Goal: Use online tool/utility: Utilize a website feature to perform a specific function

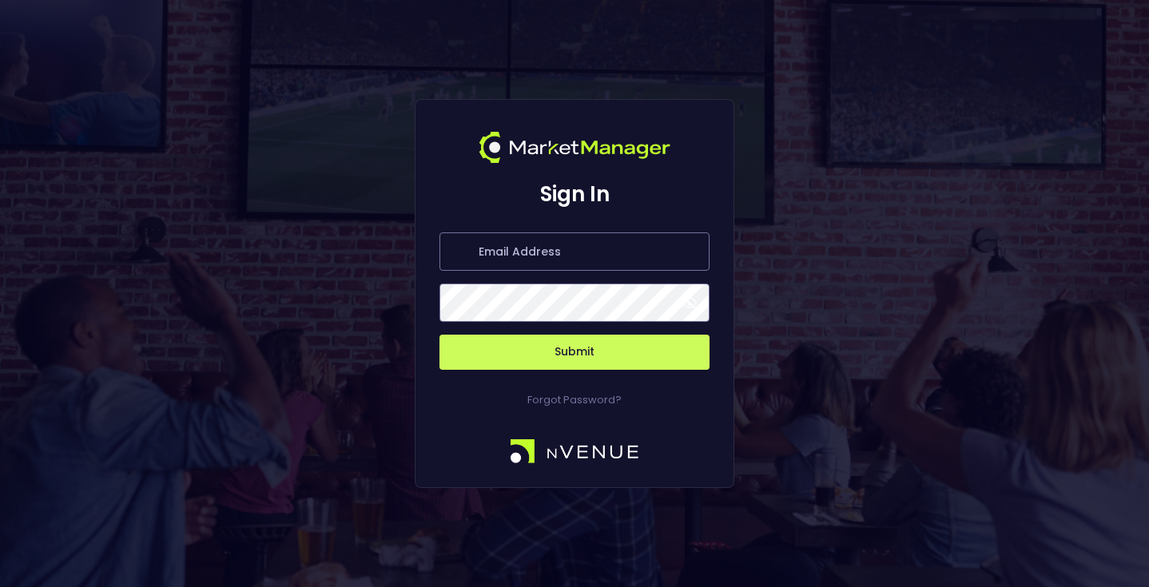
type input "[EMAIL_ADDRESS][DOMAIN_NAME]"
click at [556, 363] on button "Submit" at bounding box center [574, 352] width 270 height 35
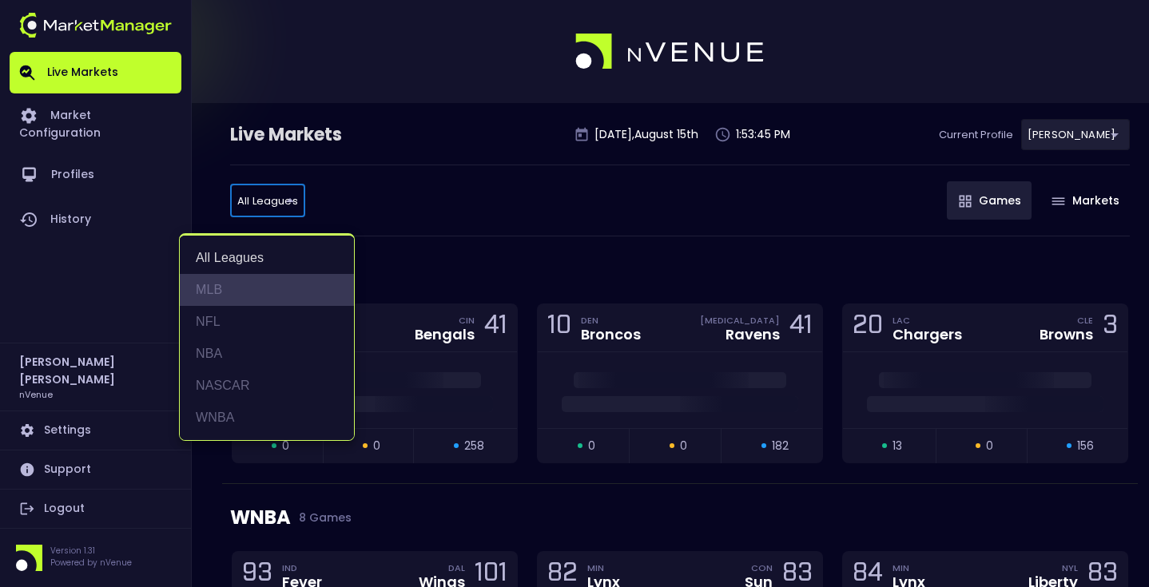
click at [243, 303] on li "MLB" at bounding box center [267, 290] width 174 height 32
type input "MLB"
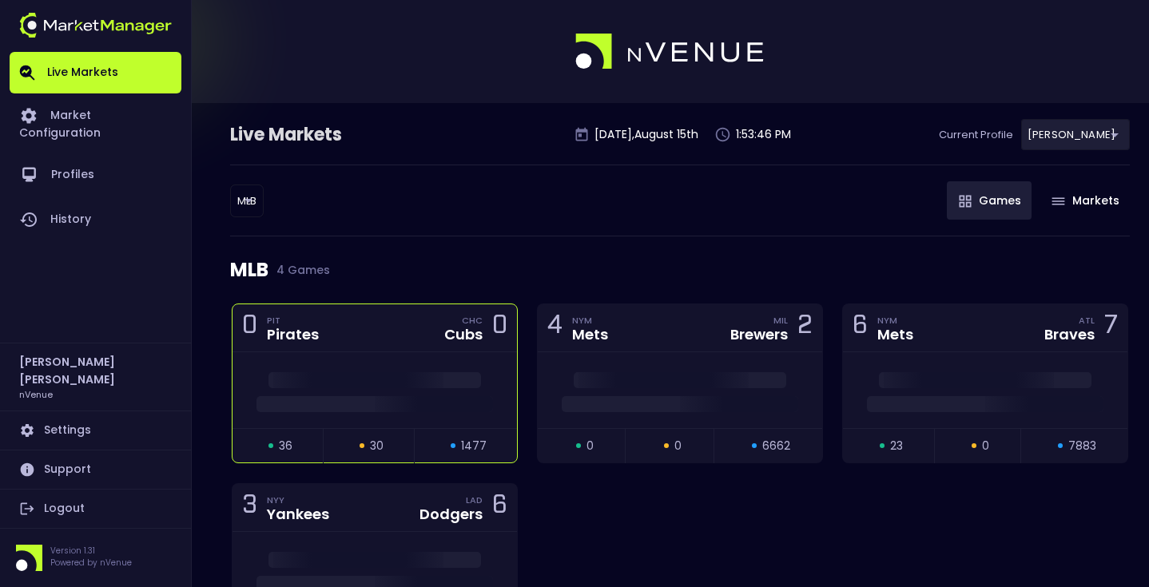
click at [331, 349] on div "0 PIT Pirates CHC Cubs 0" at bounding box center [375, 328] width 284 height 48
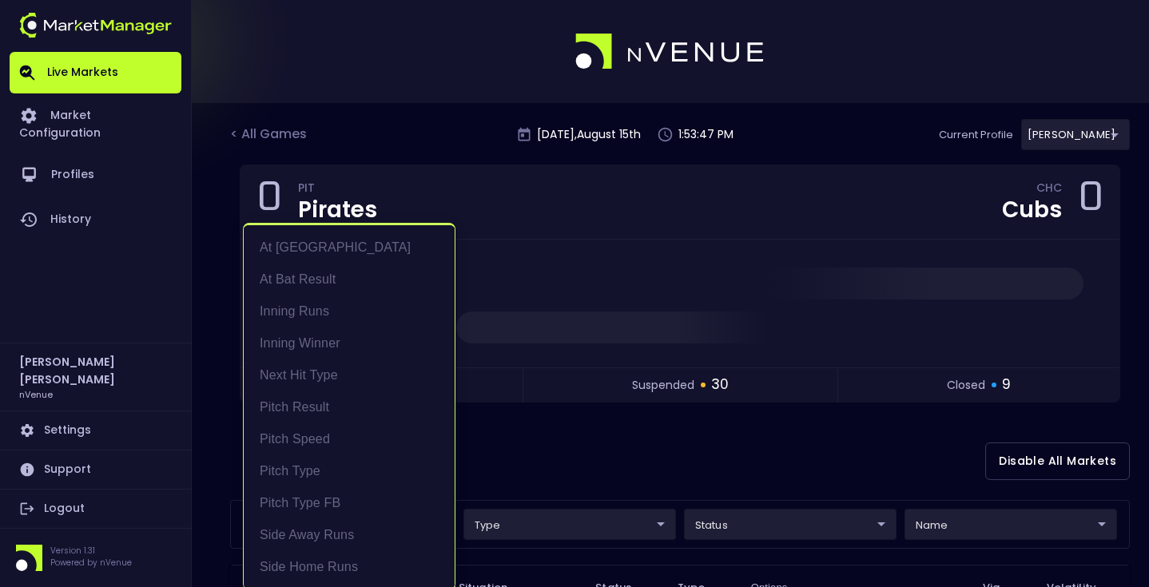
click at [366, 244] on li "At [GEOGRAPHIC_DATA]" at bounding box center [349, 245] width 211 height 32
type input "At [GEOGRAPHIC_DATA]"
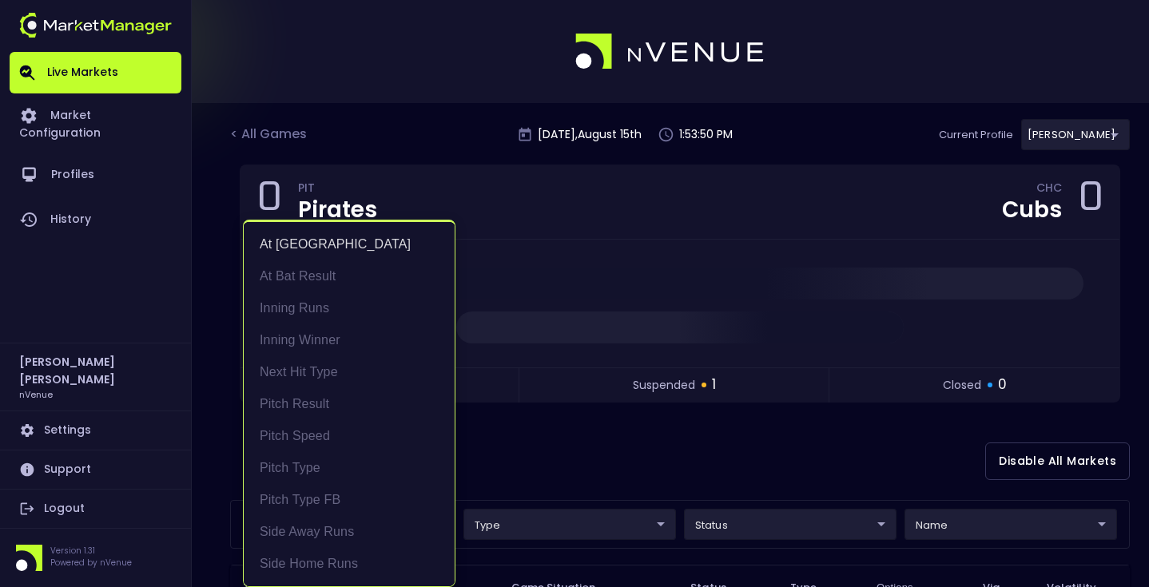
click at [531, 422] on div at bounding box center [574, 293] width 1149 height 587
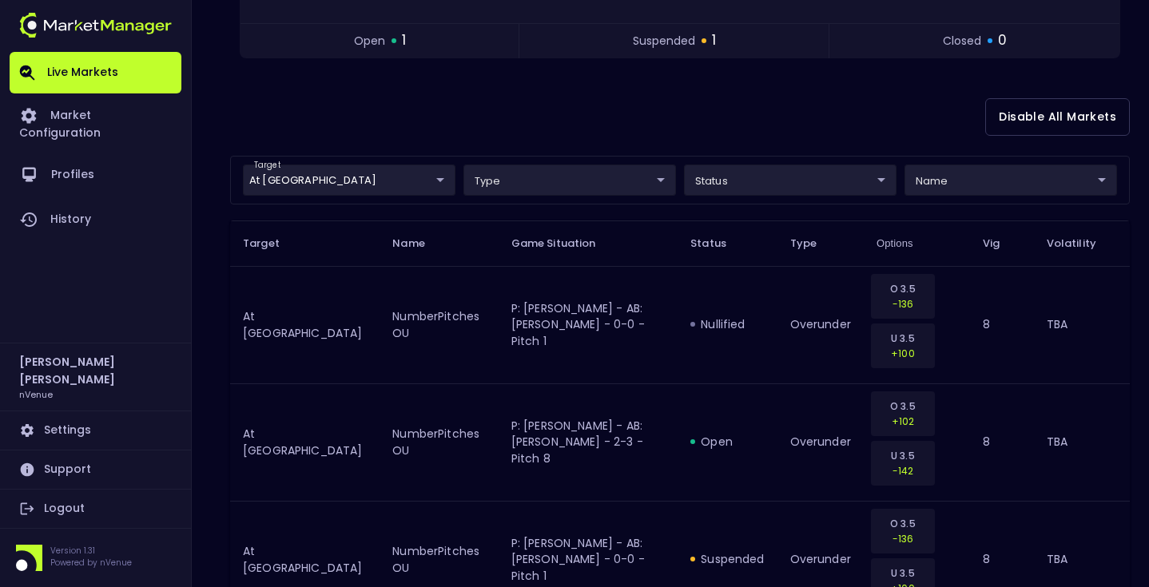
scroll to position [320, 0]
